Goal: Task Accomplishment & Management: Manage account settings

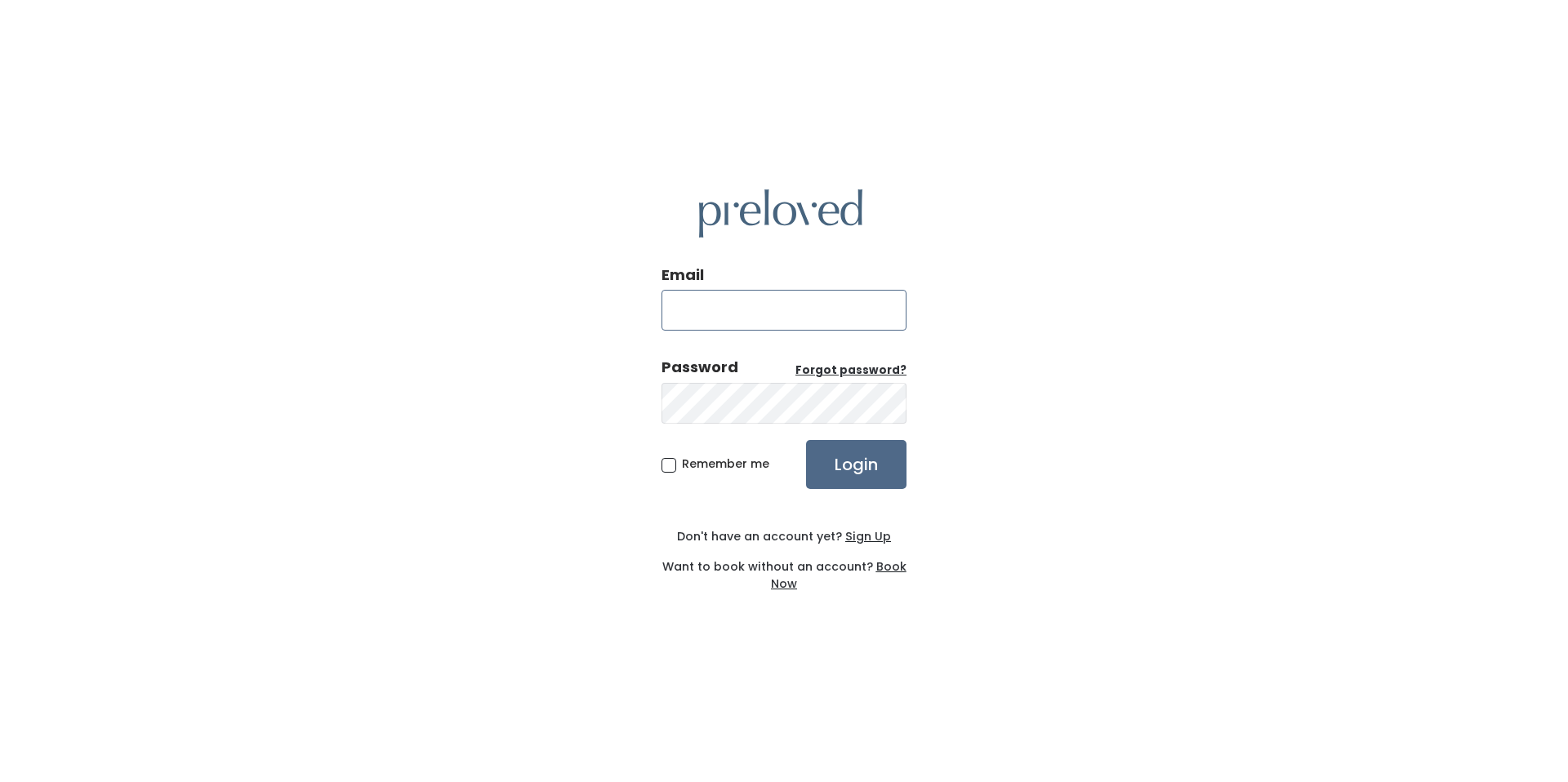
type input "aubriana.larsen@gmail.com"
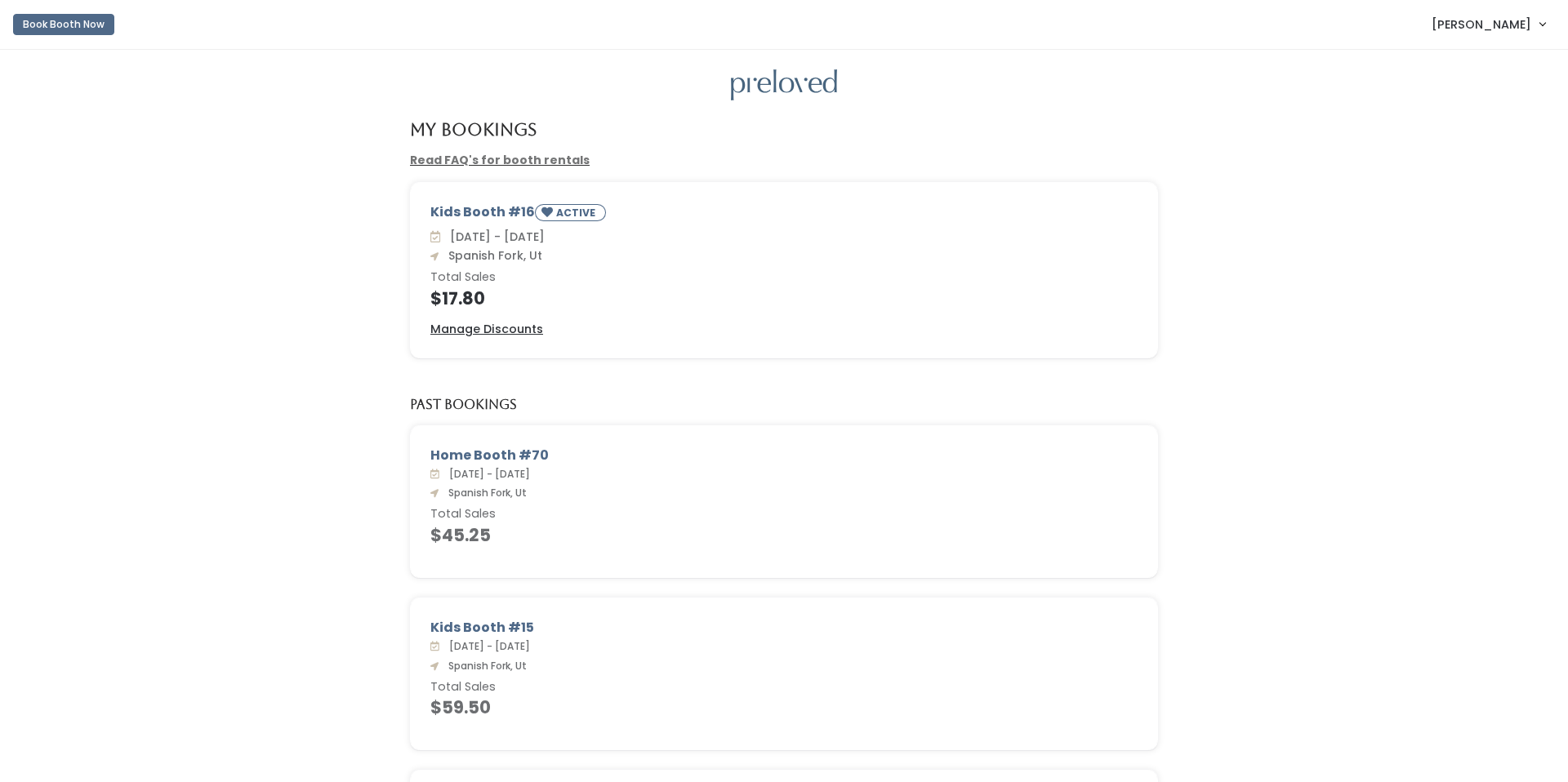
click at [1503, 31] on span "[PERSON_NAME]" at bounding box center [1481, 24] width 100 height 18
click at [1449, 134] on button "Logout" at bounding box center [1487, 137] width 146 height 29
